Goal: Transaction & Acquisition: Purchase product/service

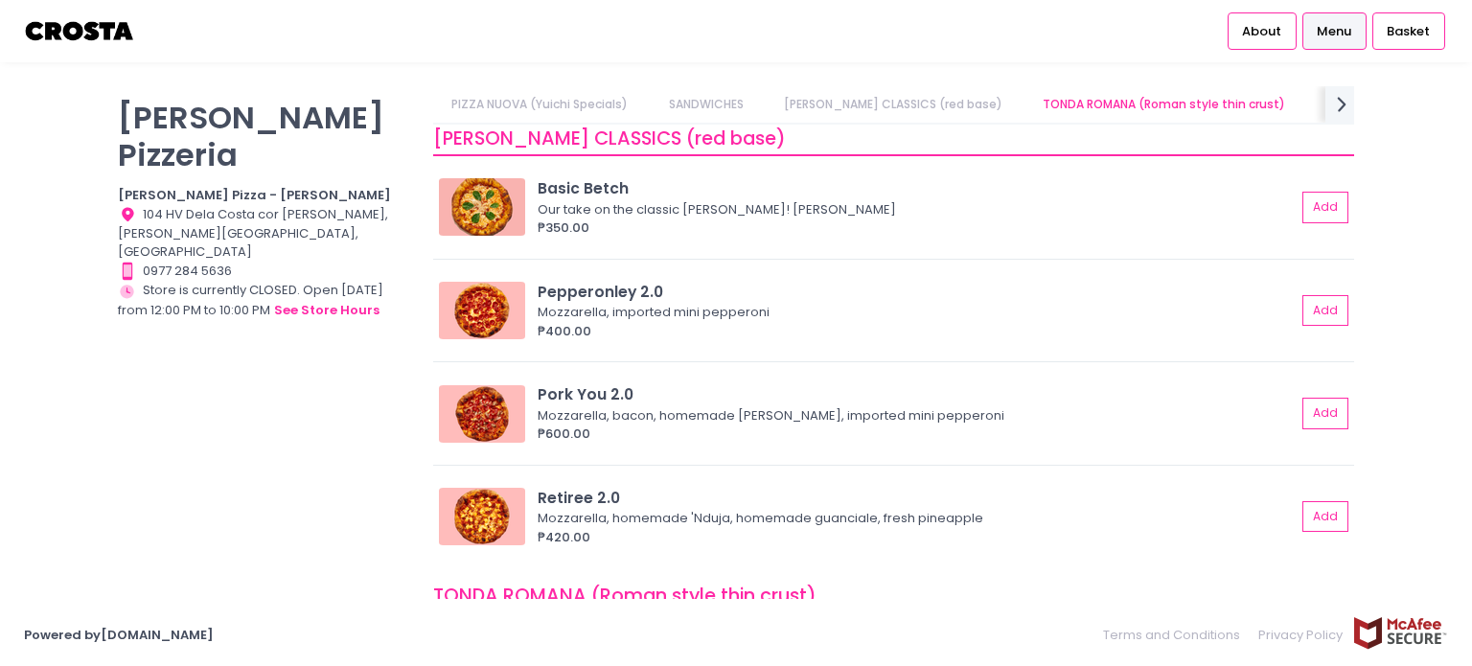
scroll to position [640, 0]
click at [218, 475] on div "[PERSON_NAME] Pizzeria [PERSON_NAME] Pizza - [PERSON_NAME] Location Created wit…" at bounding box center [263, 323] width 315 height 475
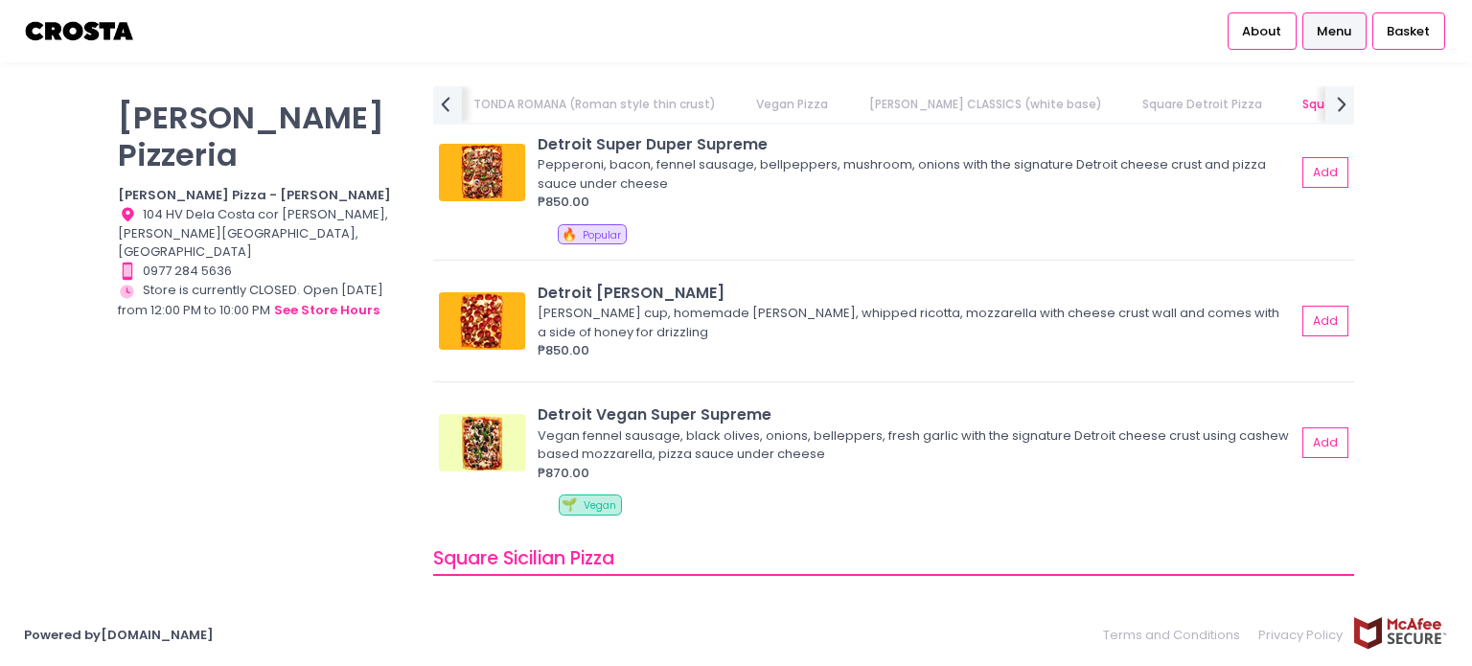
scroll to position [2358, 0]
click at [495, 344] on img at bounding box center [482, 321] width 86 height 58
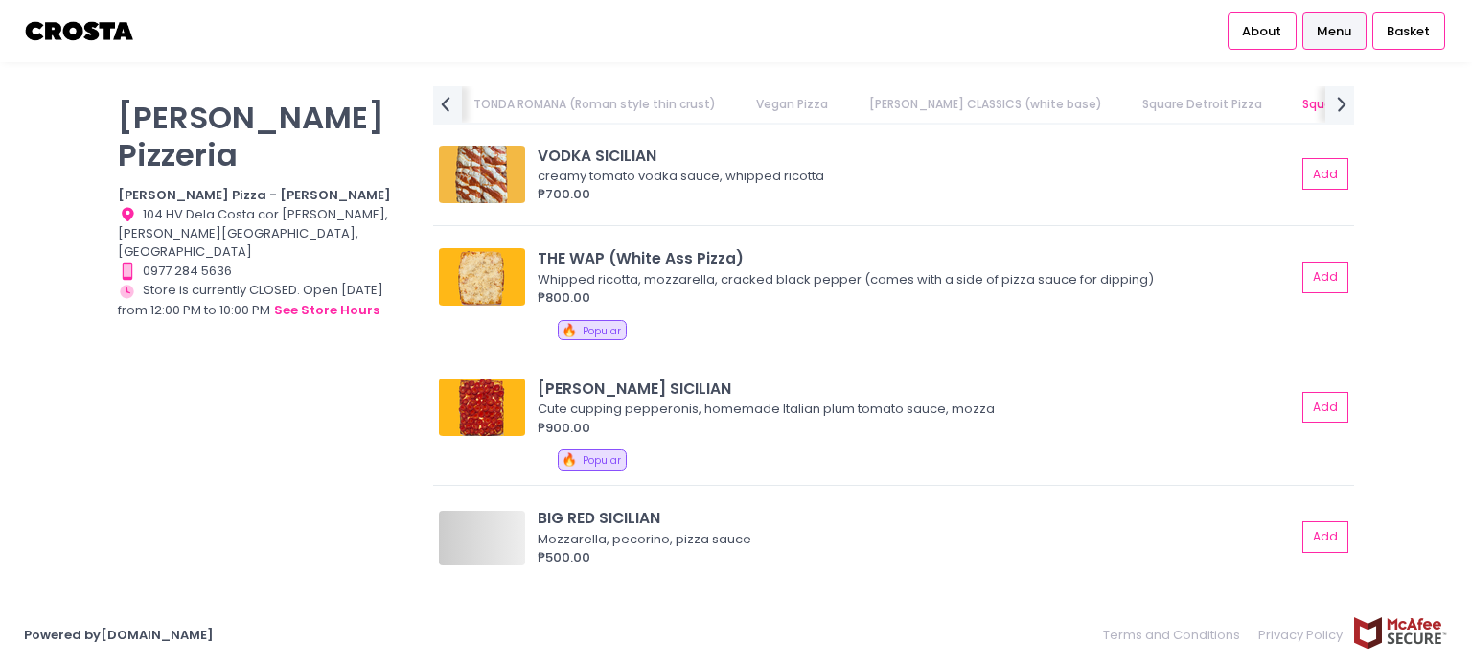
scroll to position [0, 735]
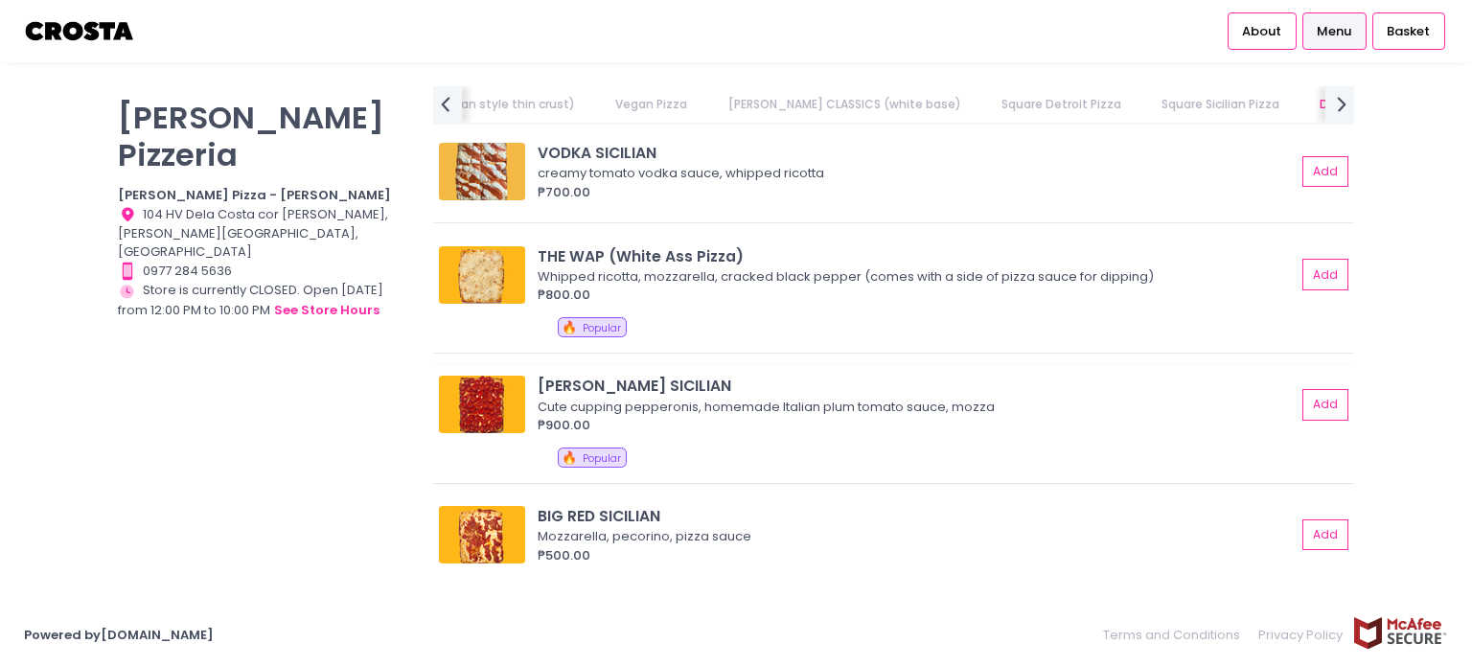
click at [519, 396] on img at bounding box center [482, 405] width 86 height 58
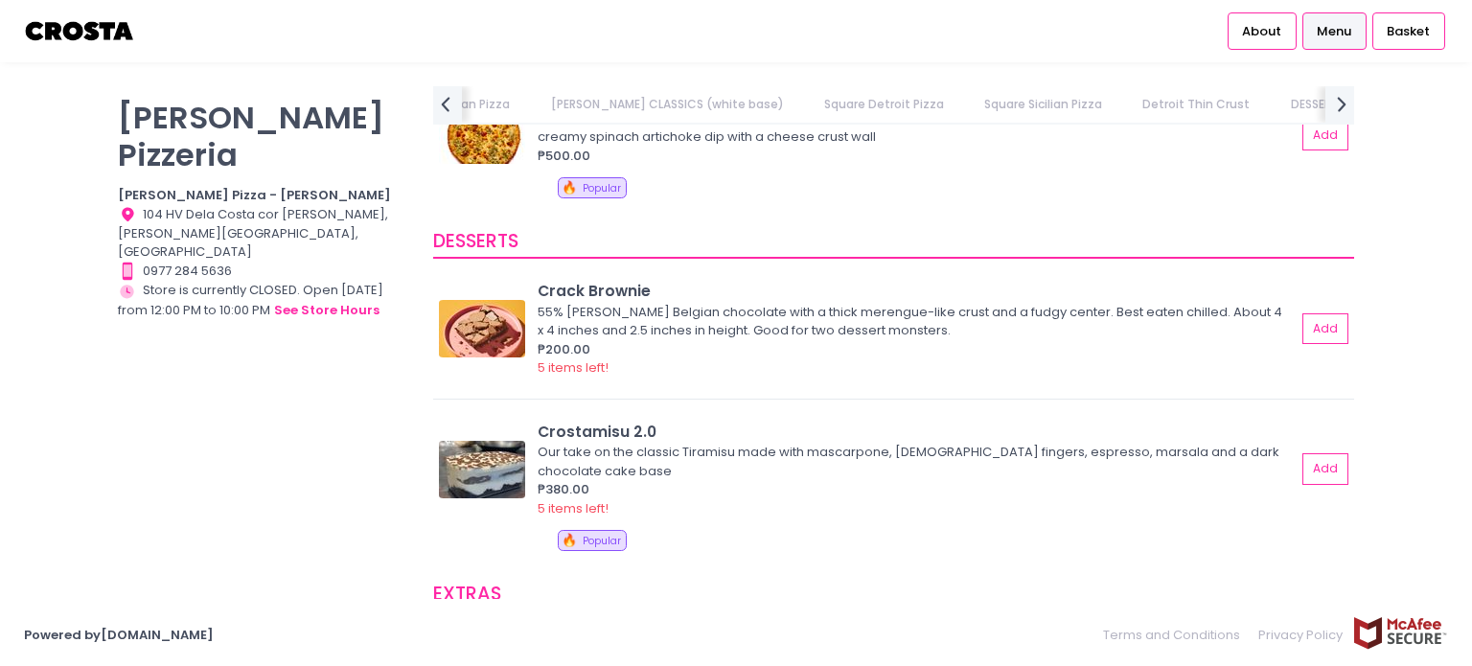
scroll to position [3677, 0]
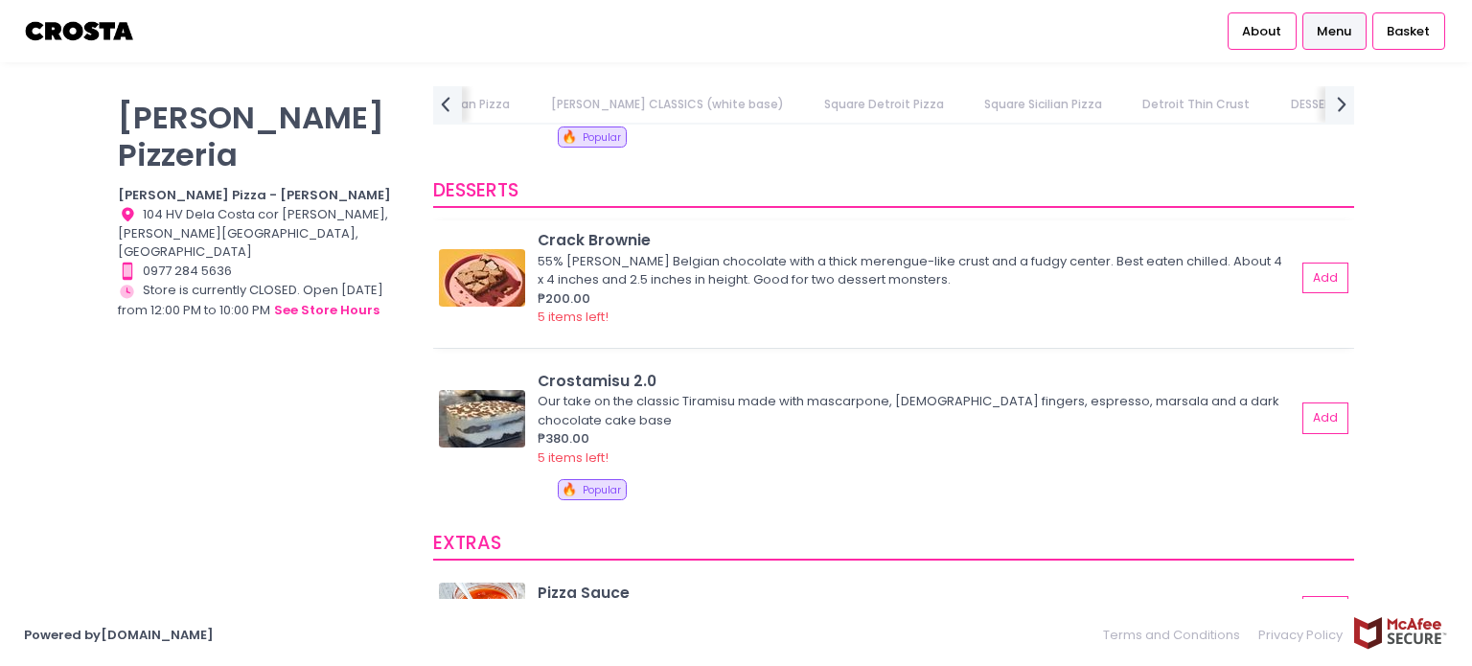
click at [474, 292] on img at bounding box center [482, 278] width 86 height 58
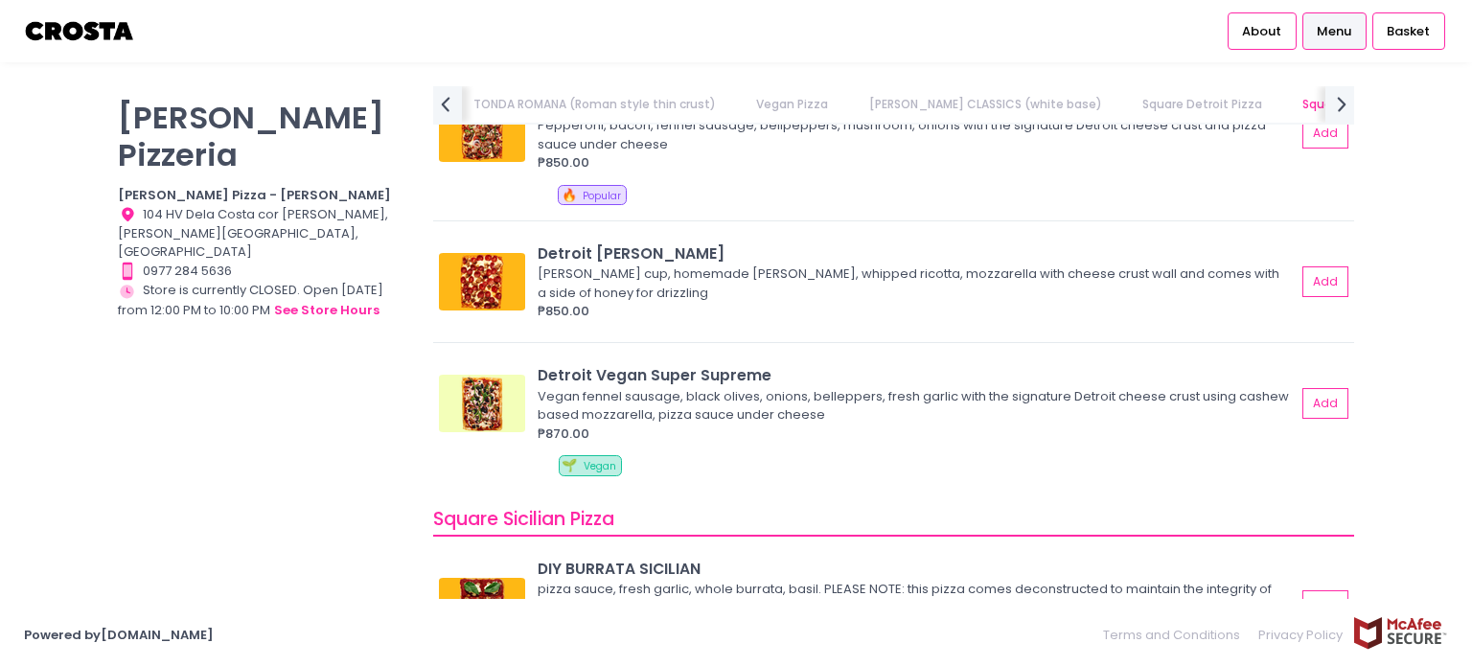
scroll to position [2404, 0]
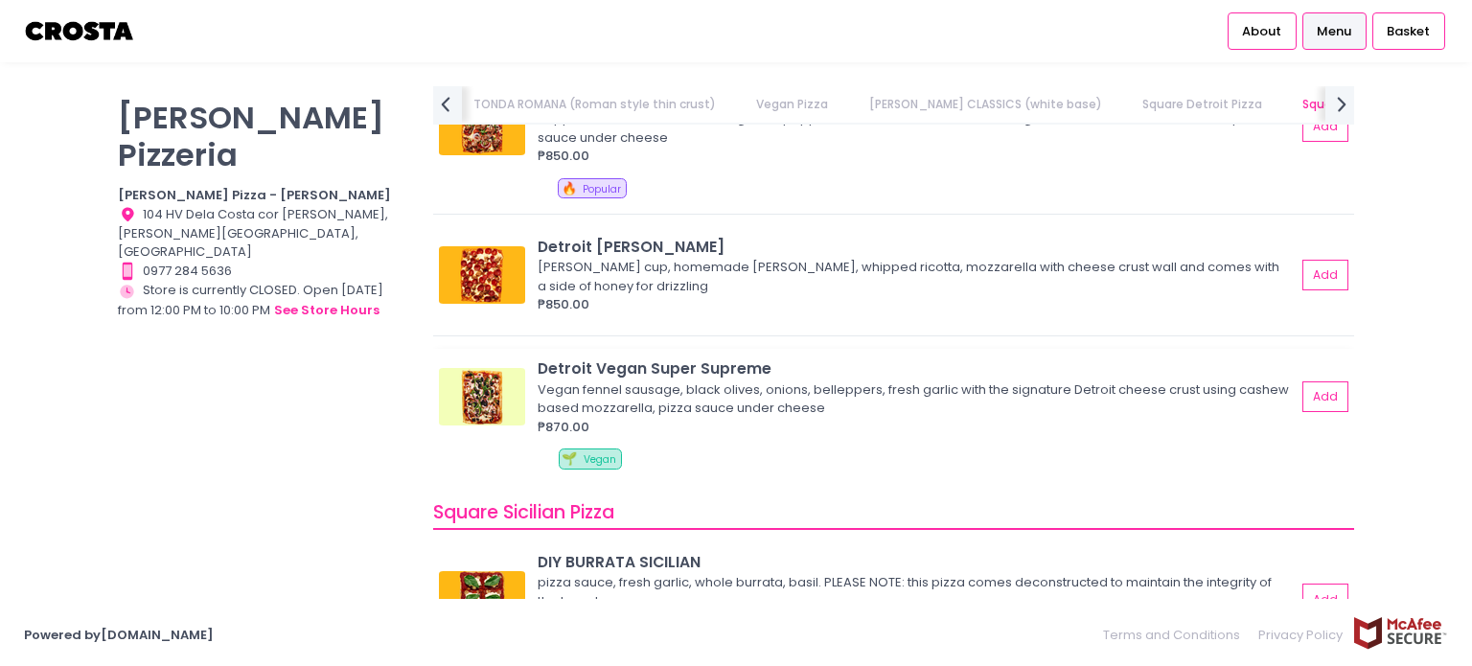
click at [716, 373] on div "Detroit Vegan Super Supreme" at bounding box center [917, 369] width 758 height 22
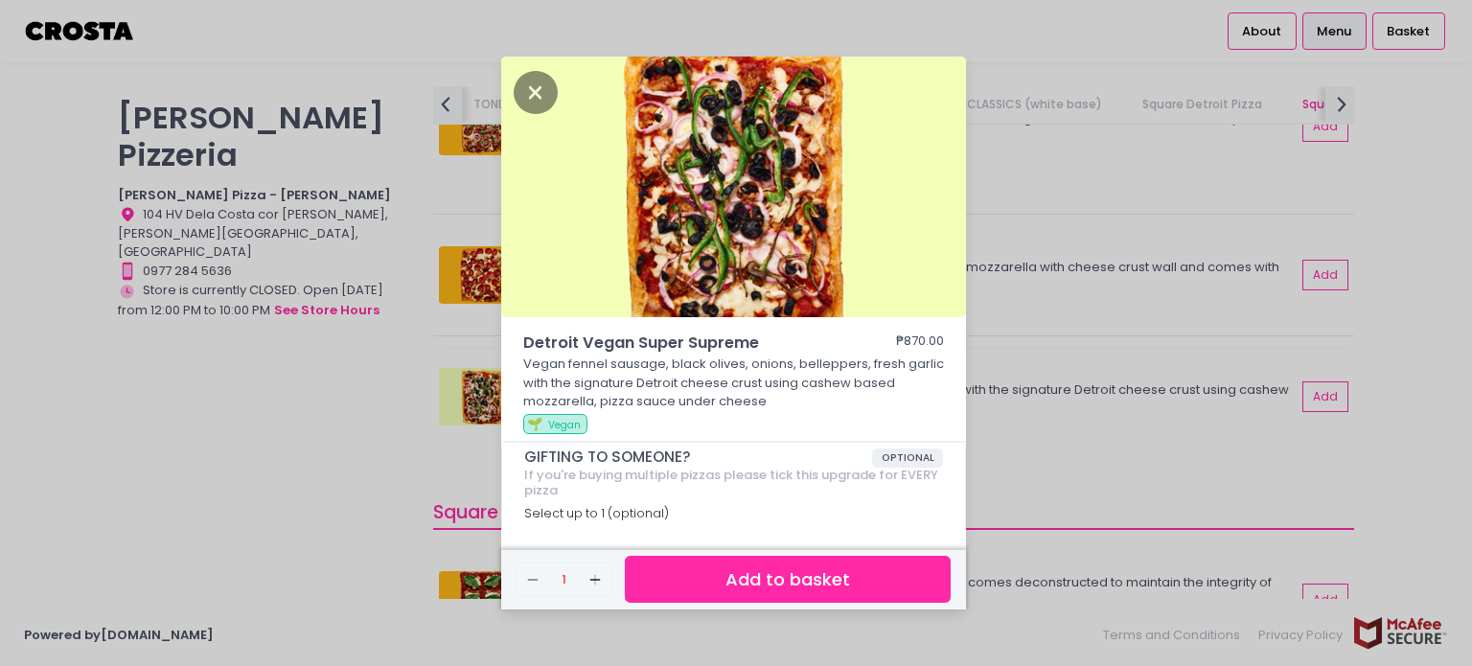
click at [716, 373] on p "Vegan fennel sausage, black olives, onions, belleppers, fresh garlic with the s…" at bounding box center [734, 383] width 422 height 57
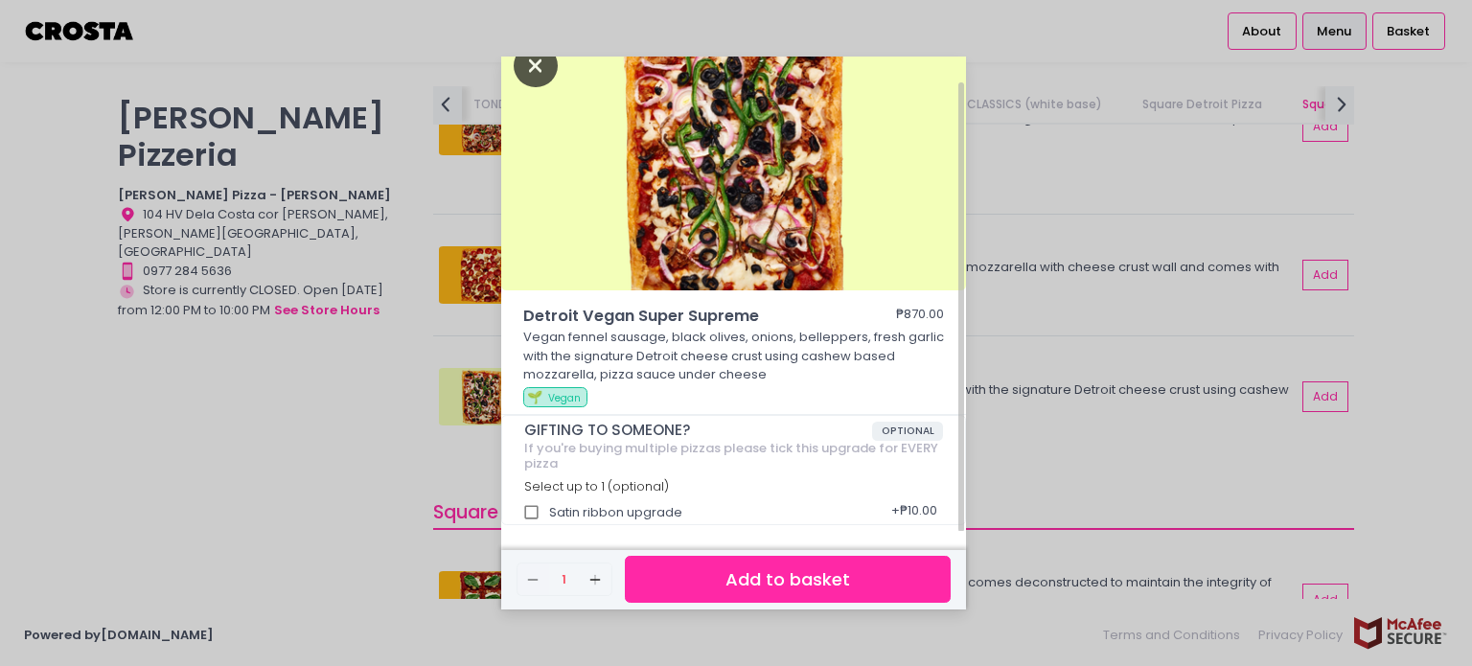
click at [533, 75] on icon "Close" at bounding box center [536, 65] width 44 height 43
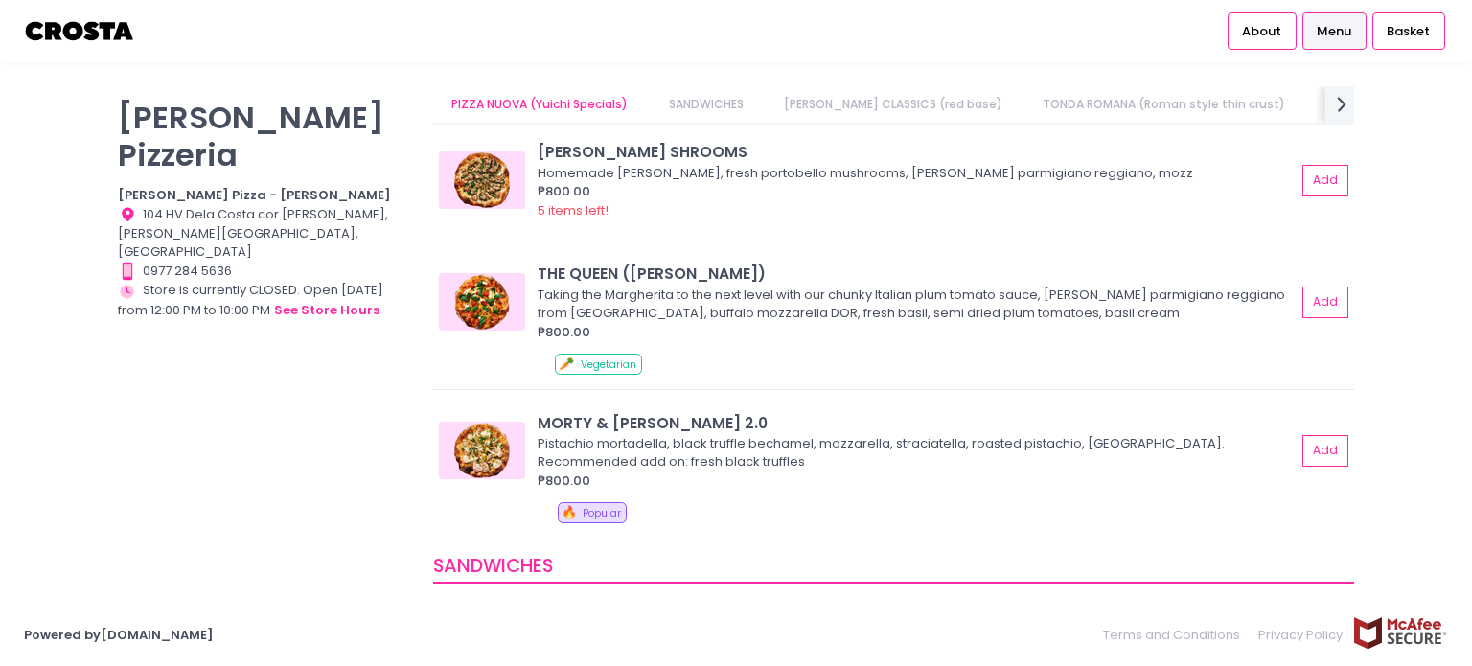
scroll to position [50, 0]
